Goal: Task Accomplishment & Management: Manage account settings

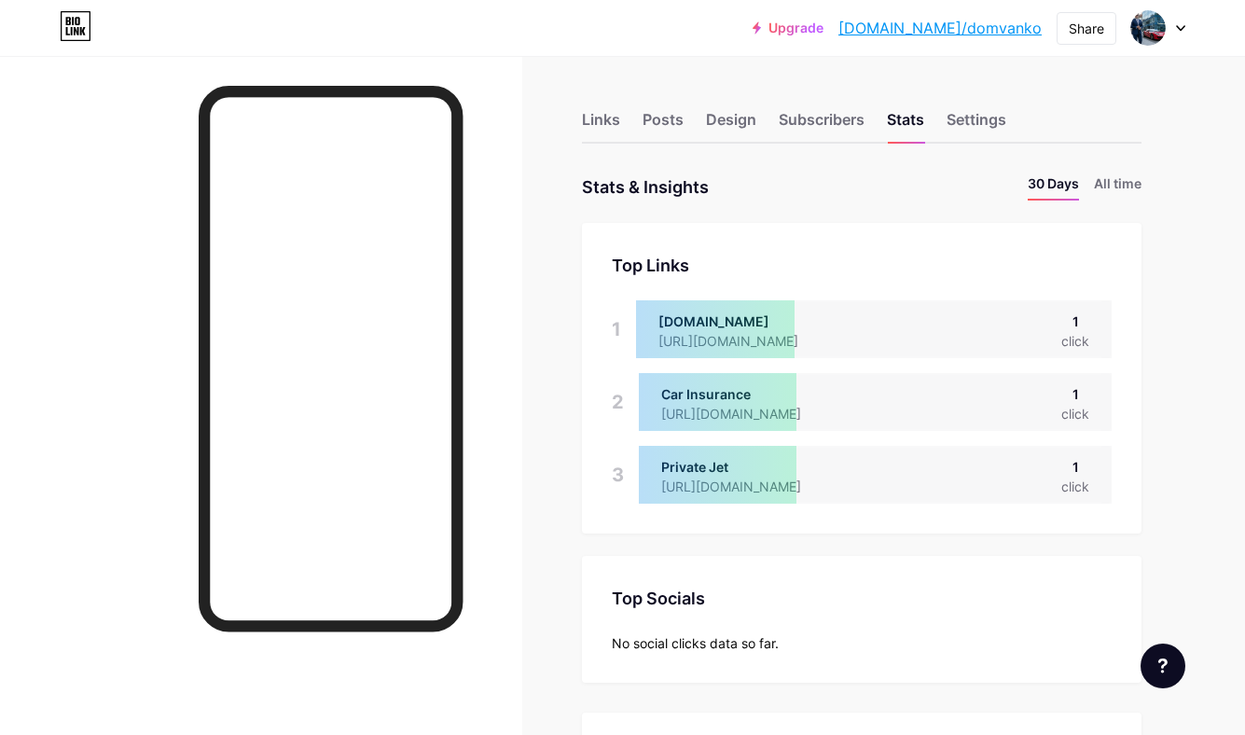
scroll to position [735, 1245]
click at [722, 125] on div "Design" at bounding box center [731, 125] width 50 height 34
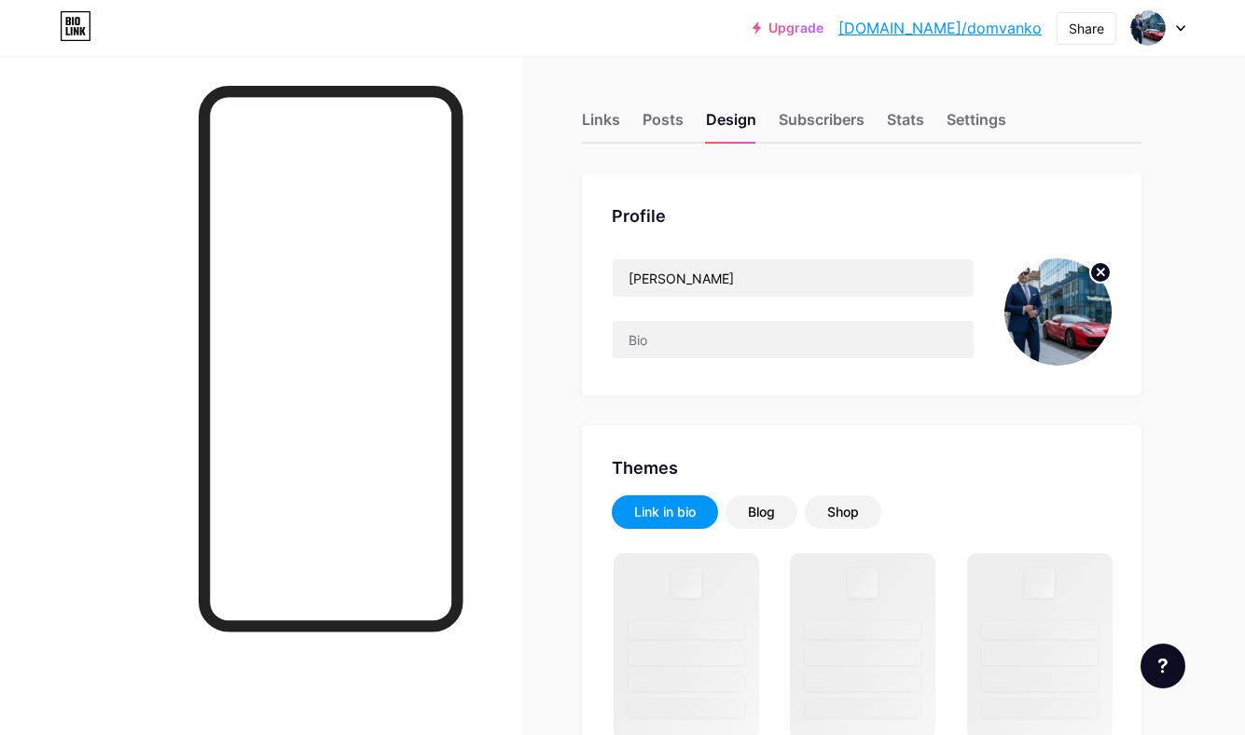
click at [1100, 268] on circle at bounding box center [1100, 272] width 21 height 21
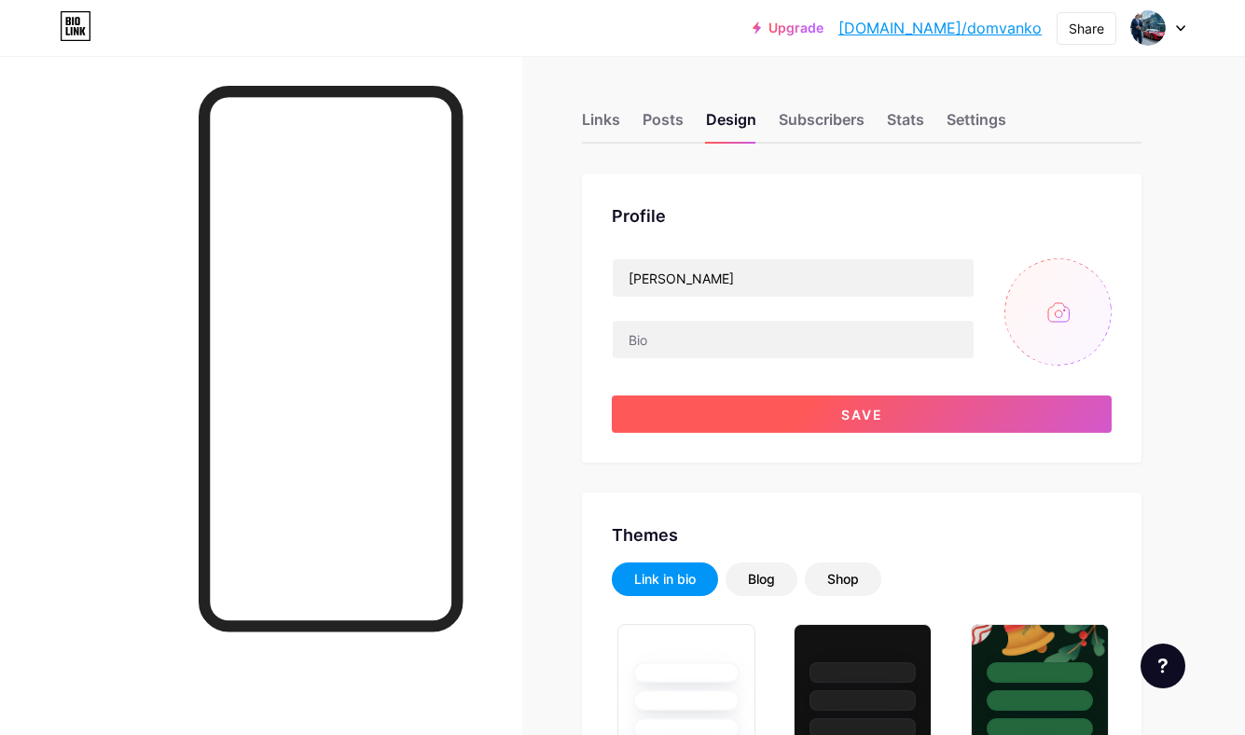
click at [789, 406] on button "Save" at bounding box center [862, 413] width 500 height 37
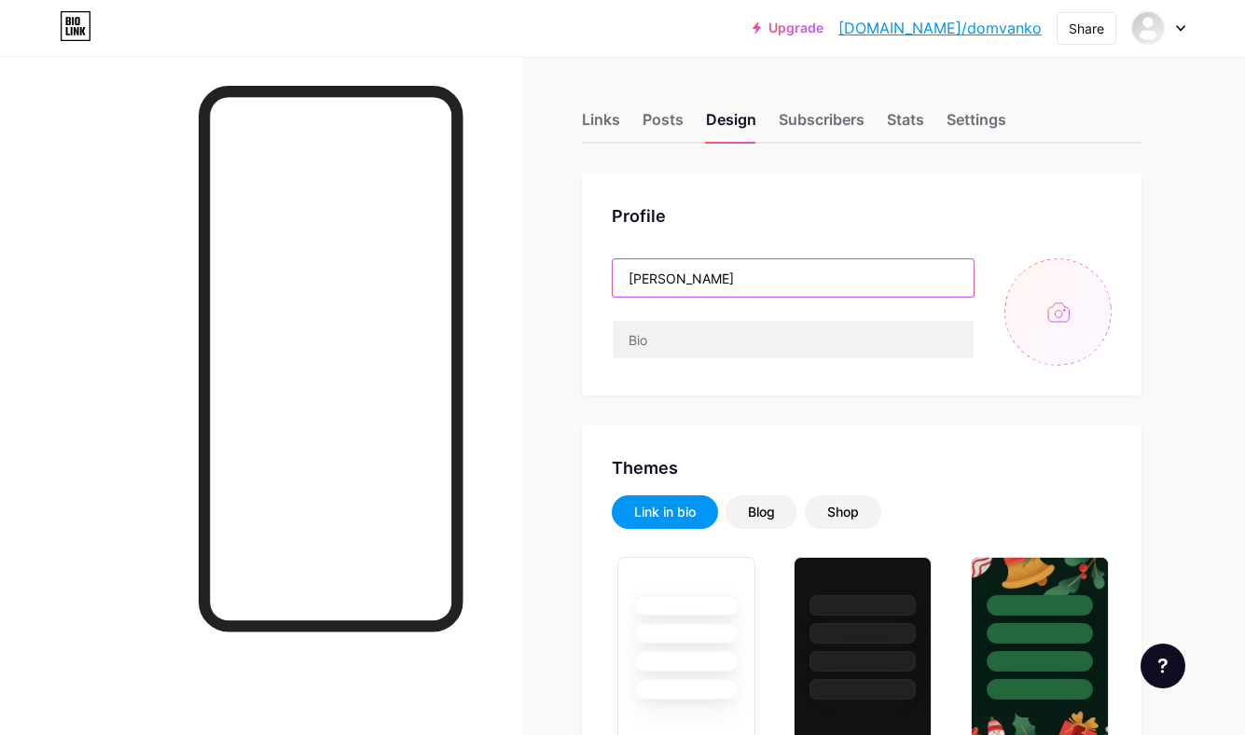
click at [670, 277] on input "[PERSON_NAME]" at bounding box center [792, 277] width 361 height 37
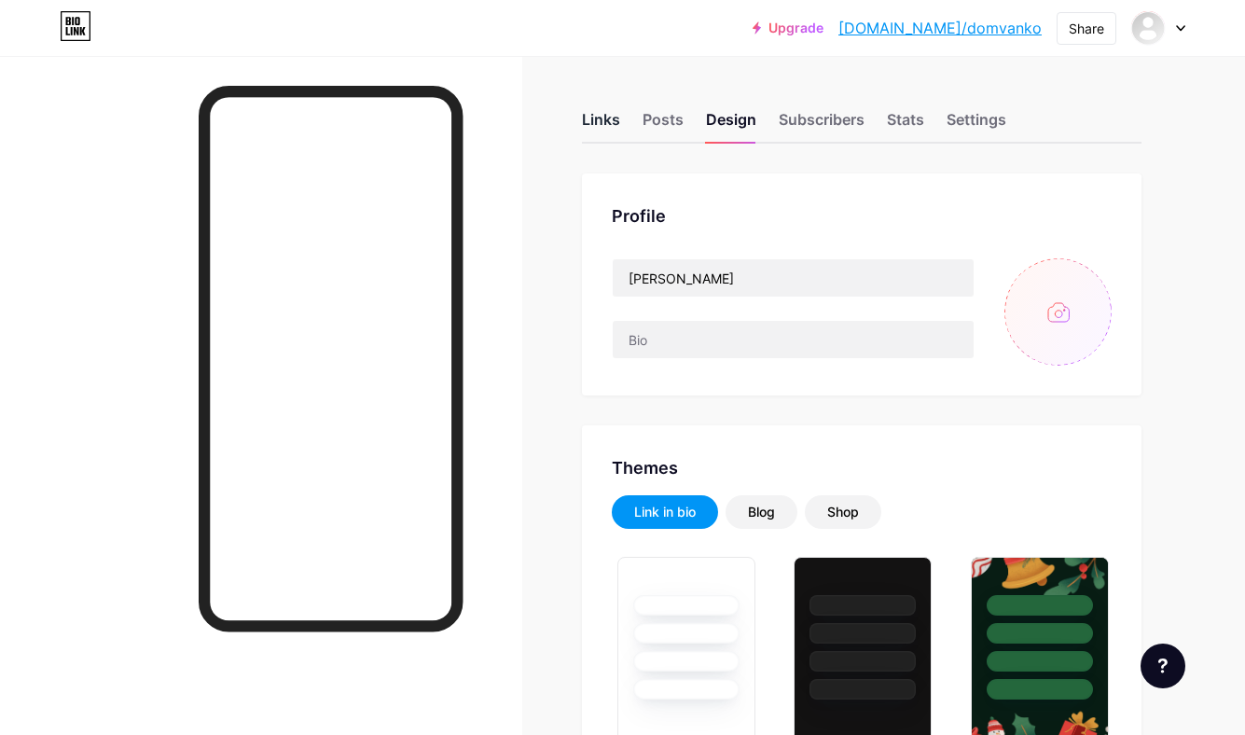
click at [602, 115] on div "Links" at bounding box center [601, 125] width 38 height 34
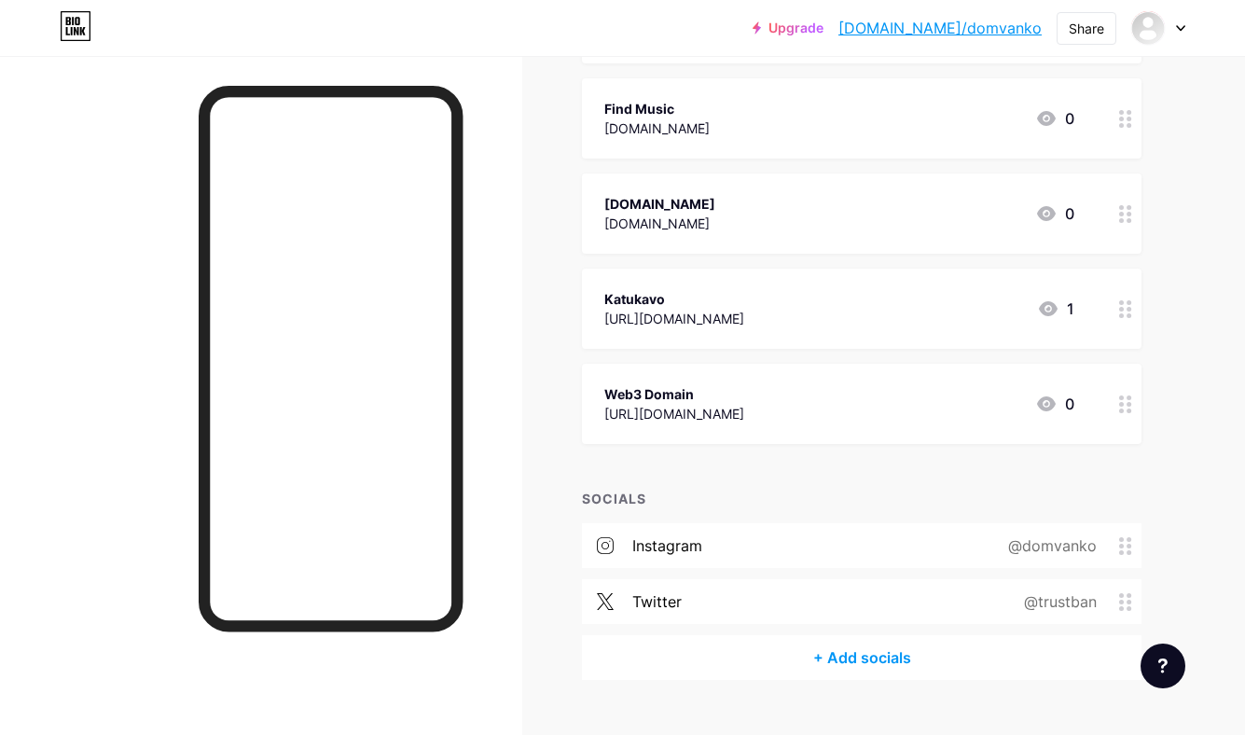
scroll to position [3620, 0]
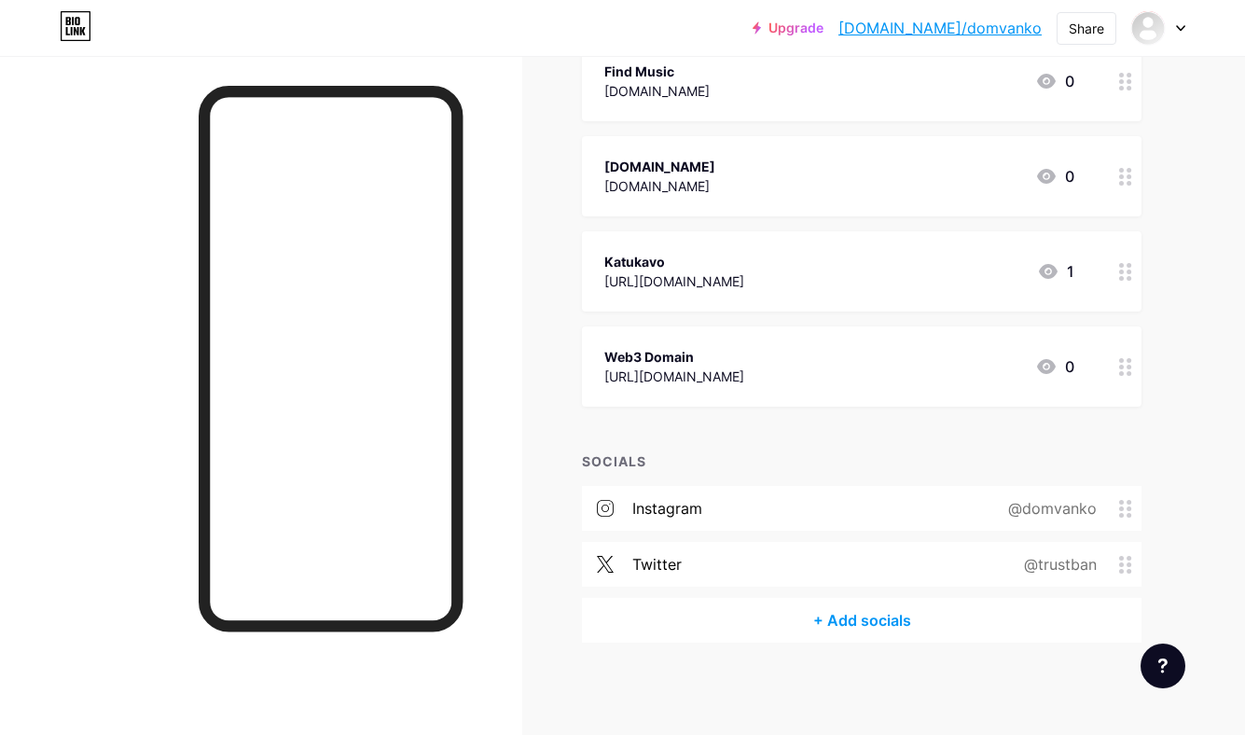
click at [1053, 506] on div "@domvanko" at bounding box center [1048, 508] width 141 height 22
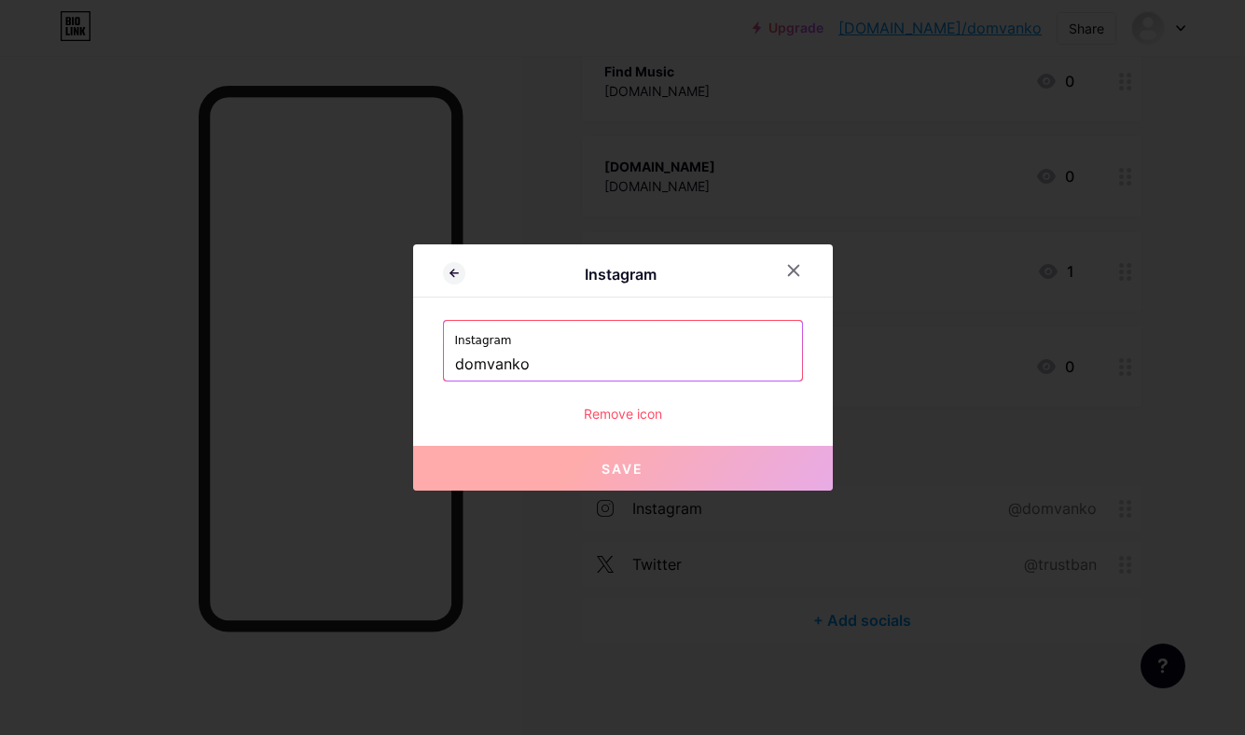
click at [633, 402] on div "Instagram domvanko Remove icon" at bounding box center [623, 371] width 360 height 103
click at [635, 412] on div "Remove icon" at bounding box center [623, 414] width 360 height 20
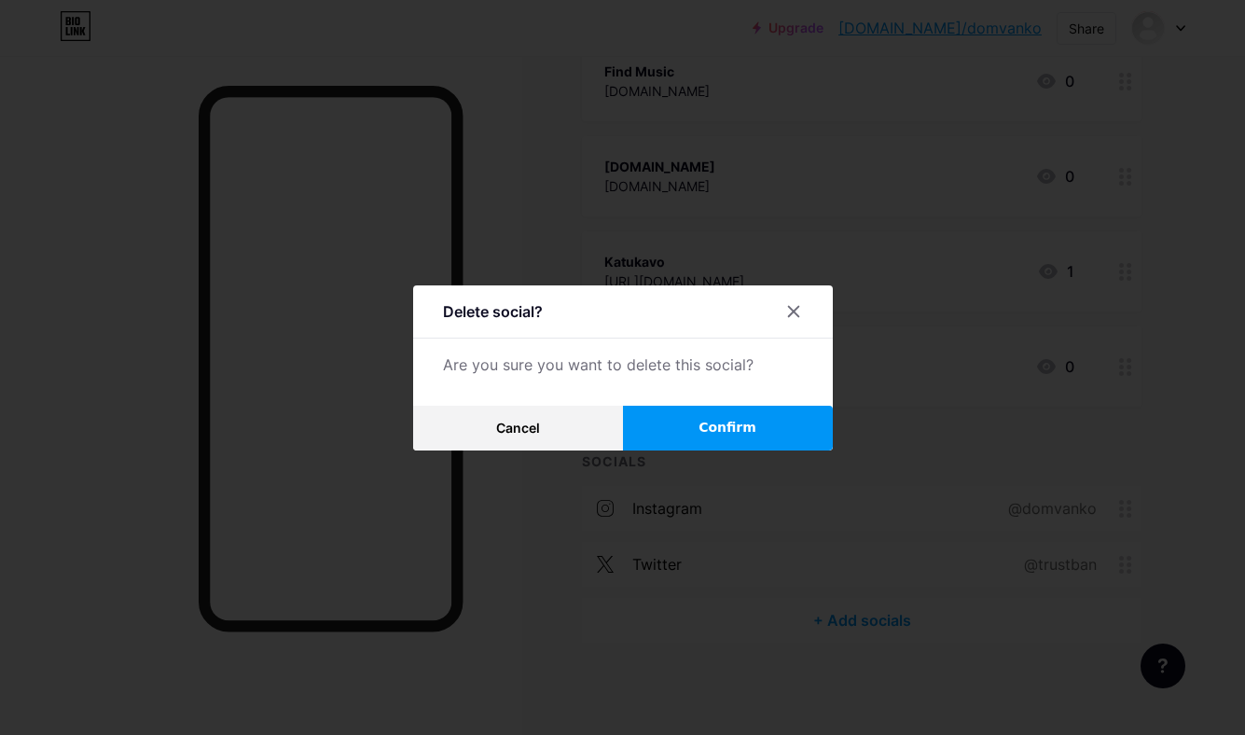
click at [684, 443] on button "Confirm" at bounding box center [728, 428] width 210 height 45
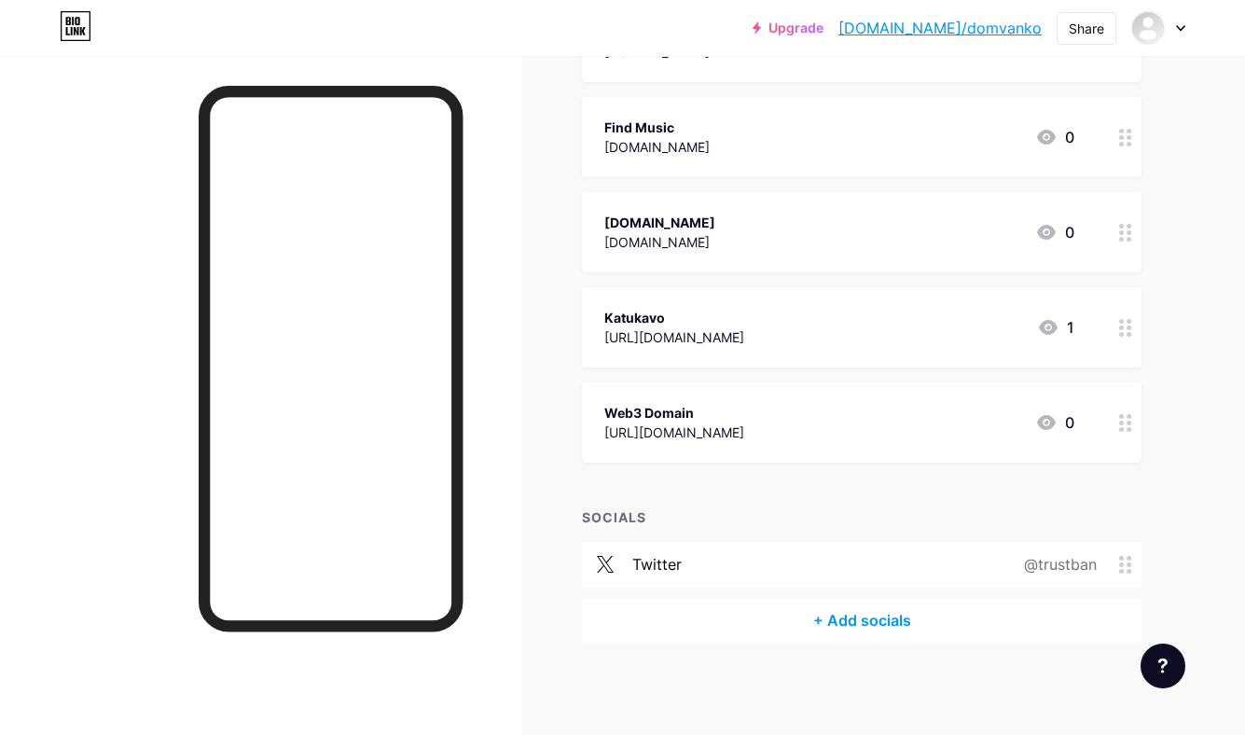
click at [1044, 559] on div "@trustban" at bounding box center [1056, 564] width 125 height 22
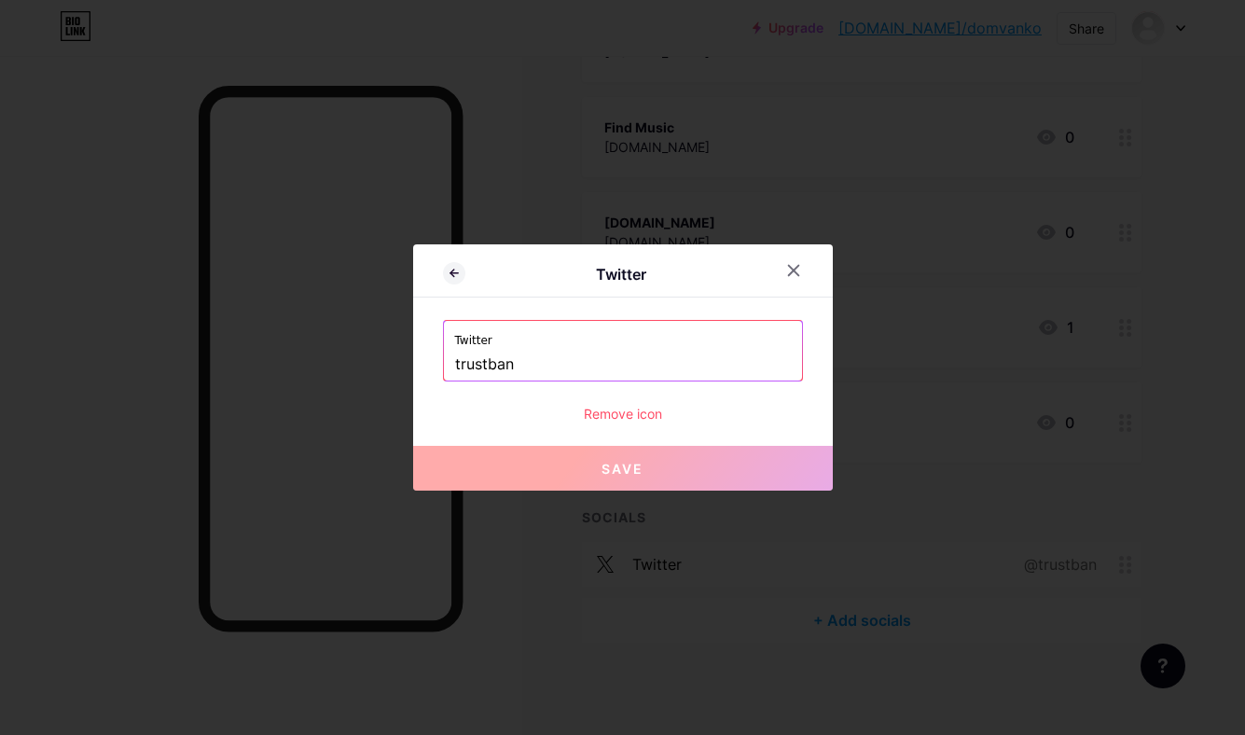
click at [659, 414] on div "Remove icon" at bounding box center [623, 414] width 360 height 20
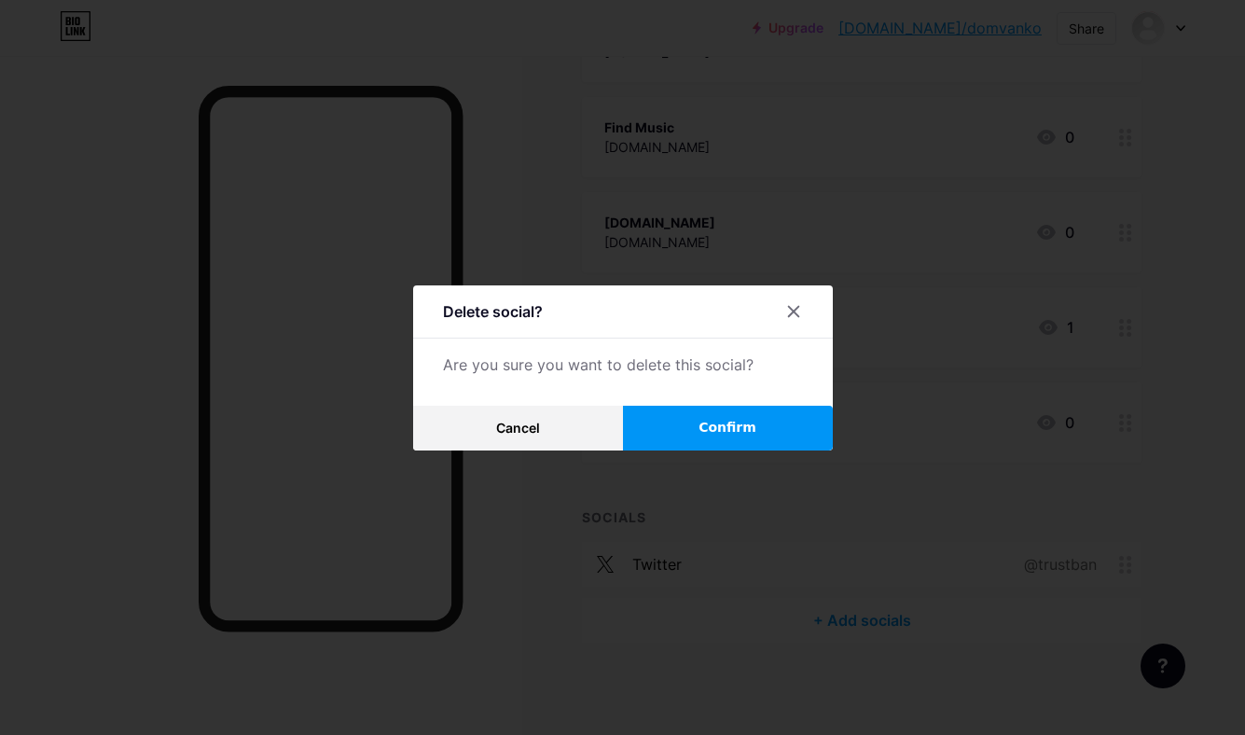
click at [672, 422] on button "Confirm" at bounding box center [728, 428] width 210 height 45
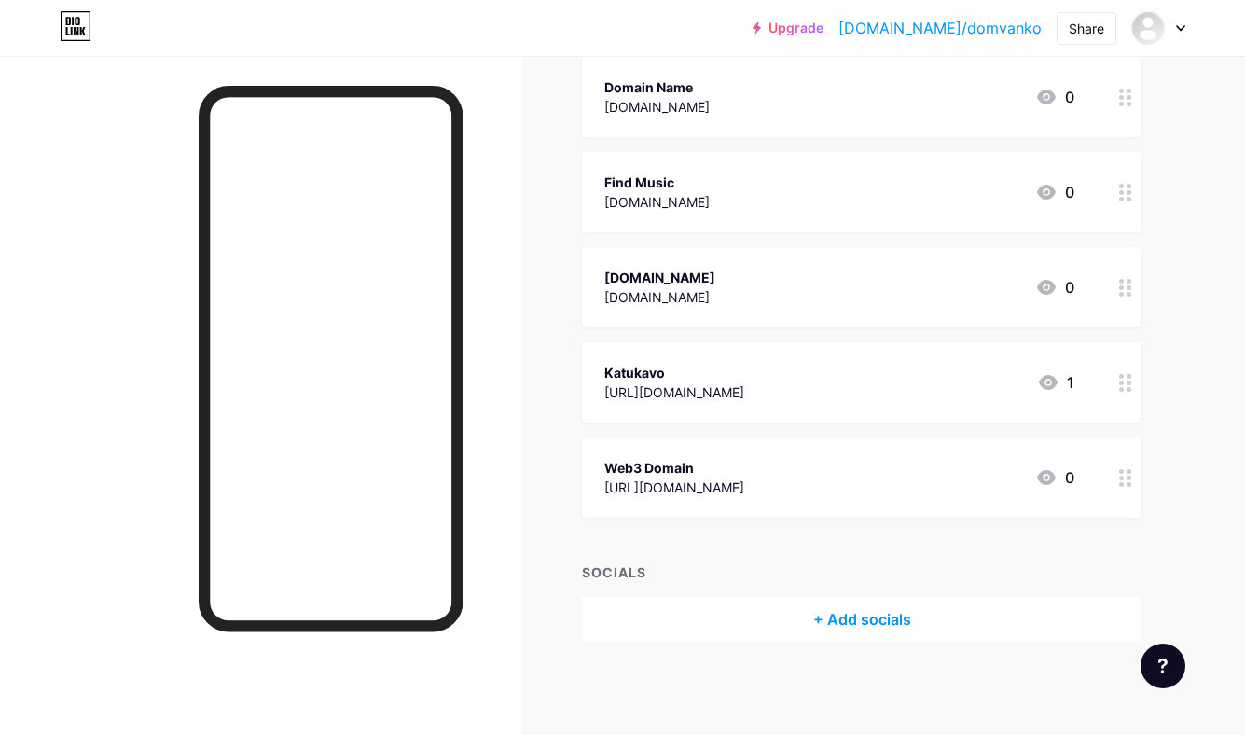
scroll to position [3508, 0]
